Goal: Task Accomplishment & Management: Complete application form

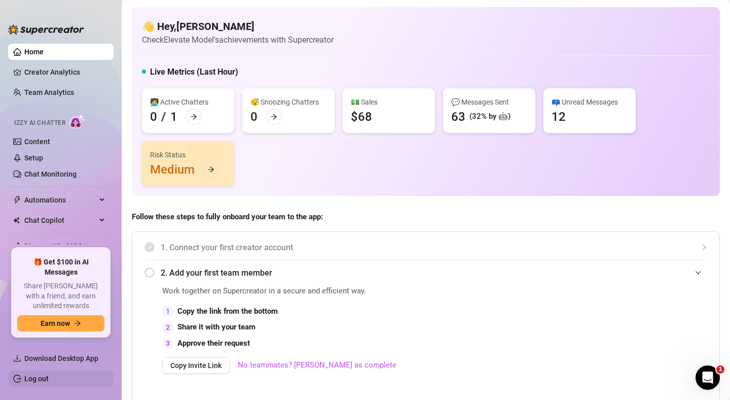
click at [35, 380] on link "Log out" at bounding box center [36, 378] width 24 height 8
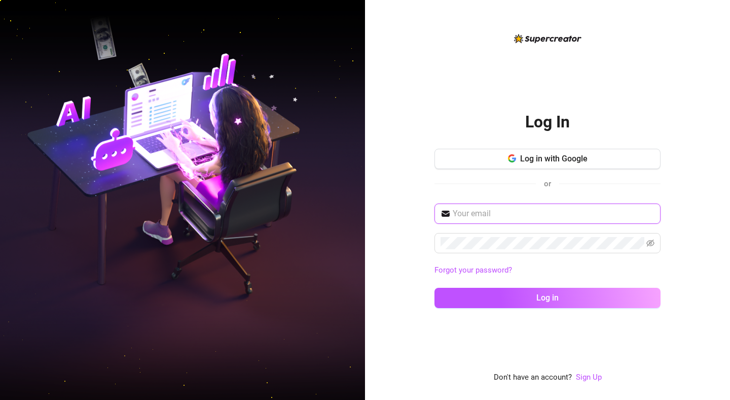
type input "[EMAIL_ADDRESS][DOMAIN_NAME]"
click at [583, 379] on link "Sign Up" at bounding box center [589, 376] width 26 height 9
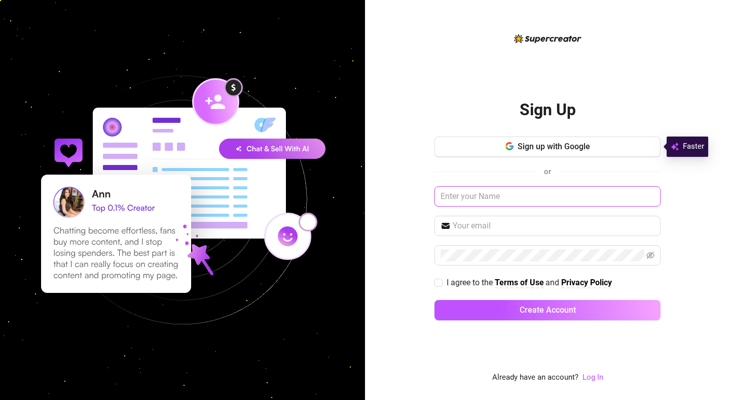
click at [521, 190] on input "text" at bounding box center [547, 196] width 226 height 20
type input "[PERSON_NAME]"
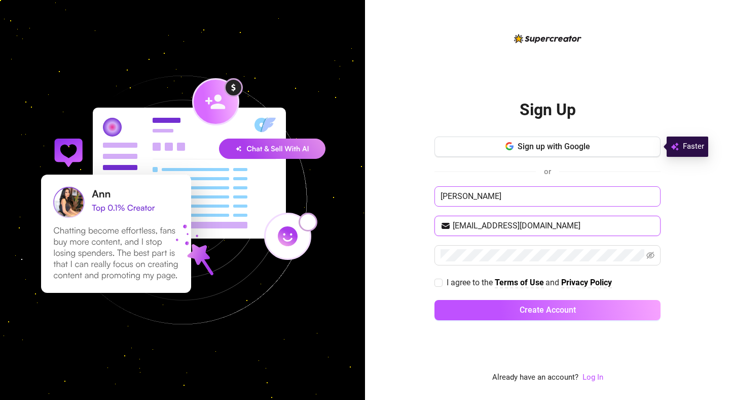
type input "[EMAIL_ADDRESS][DOMAIN_NAME]"
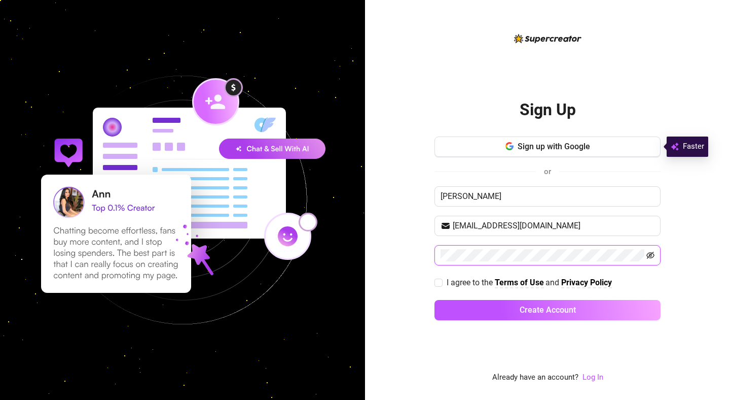
click at [653, 257] on icon "eye-invisible" at bounding box center [650, 255] width 8 height 8
click at [434, 277] on label "I agree to the Terms of Use and Privacy Policy" at bounding box center [525, 282] width 182 height 13
click at [434, 278] on input "I agree to the Terms of Use and Privacy Policy" at bounding box center [437, 281] width 7 height 7
checkbox input "true"
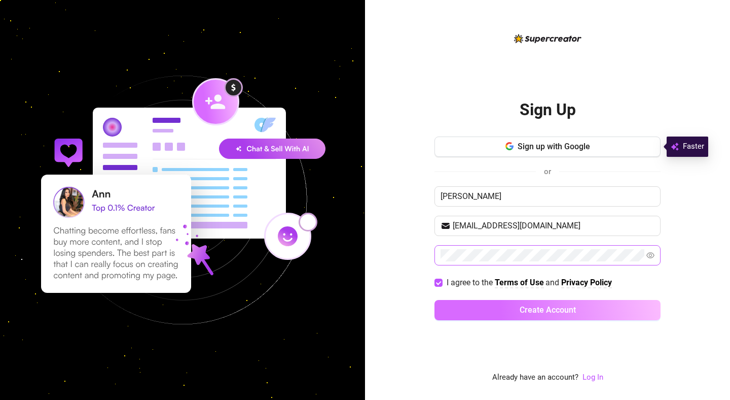
click at [466, 308] on button "Create Account" at bounding box center [547, 310] width 226 height 20
